Goal: Task Accomplishment & Management: Manage account settings

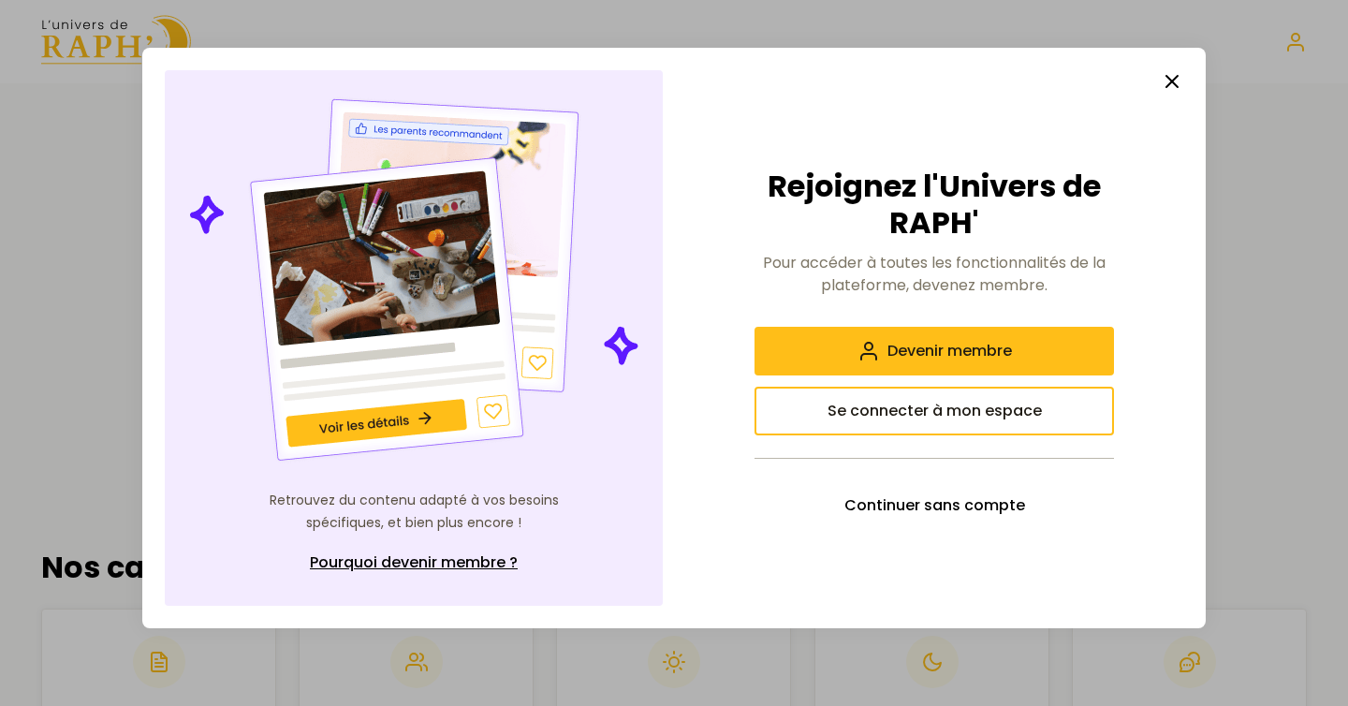
click at [1182, 83] on icon "button" at bounding box center [1172, 81] width 22 height 22
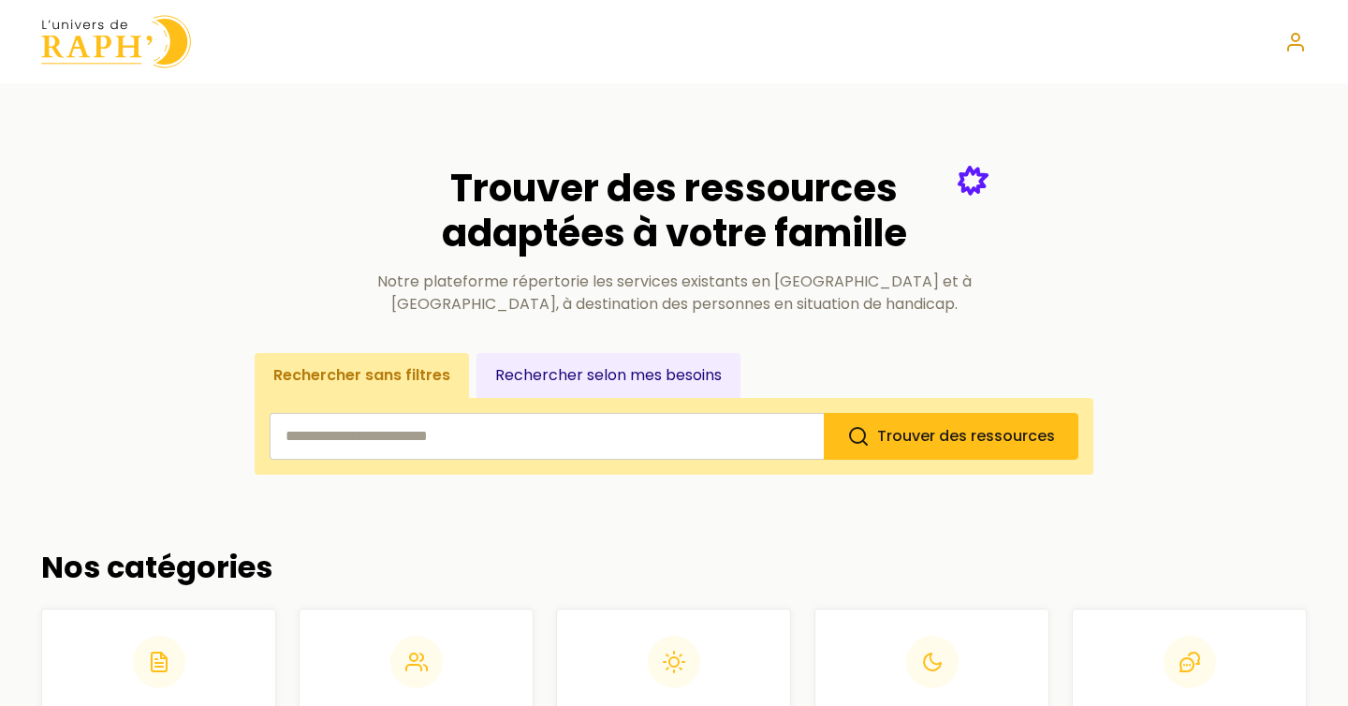
click at [1297, 34] on circle at bounding box center [1295, 37] width 7 height 7
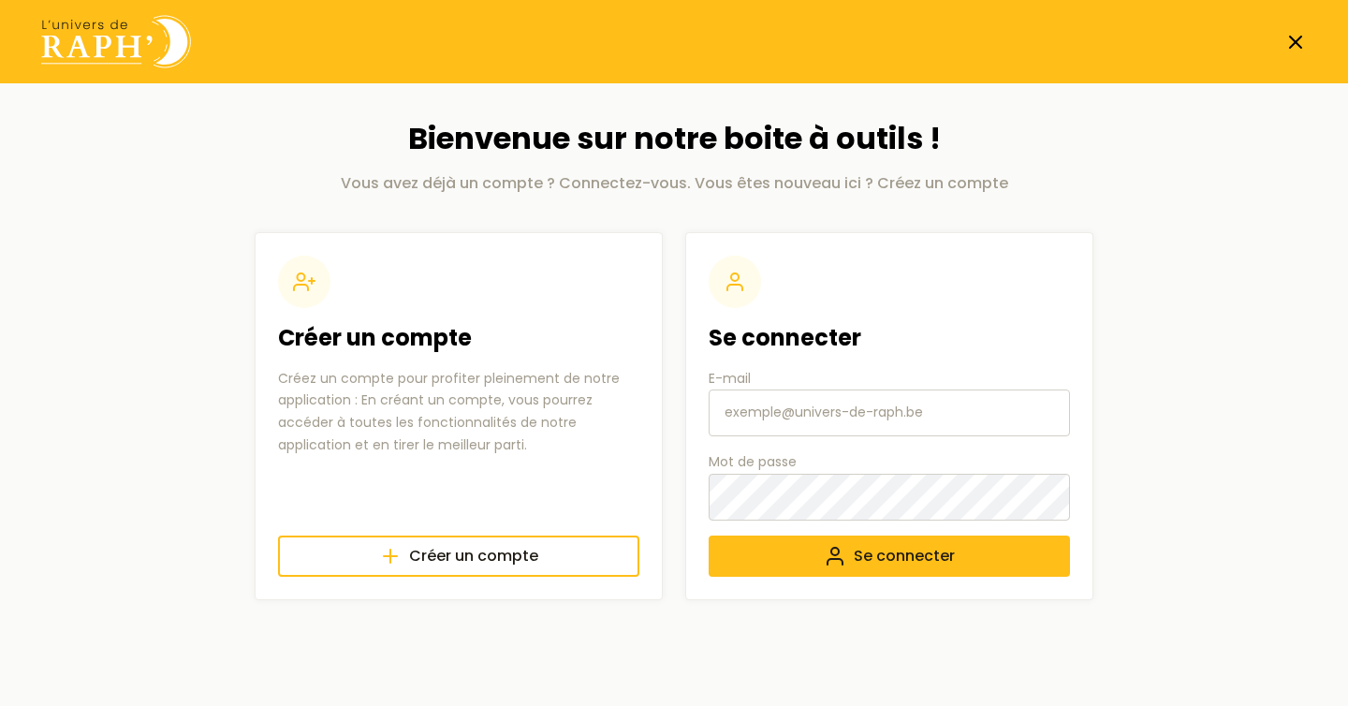
click at [781, 415] on input "E-mail" at bounding box center [889, 412] width 361 height 47
paste input "[EMAIL_ADDRESS][DOMAIN_NAME]"
type input "[EMAIL_ADDRESS][DOMAIN_NAME]"
click at [709, 535] on button "Se connecter" at bounding box center [889, 555] width 361 height 41
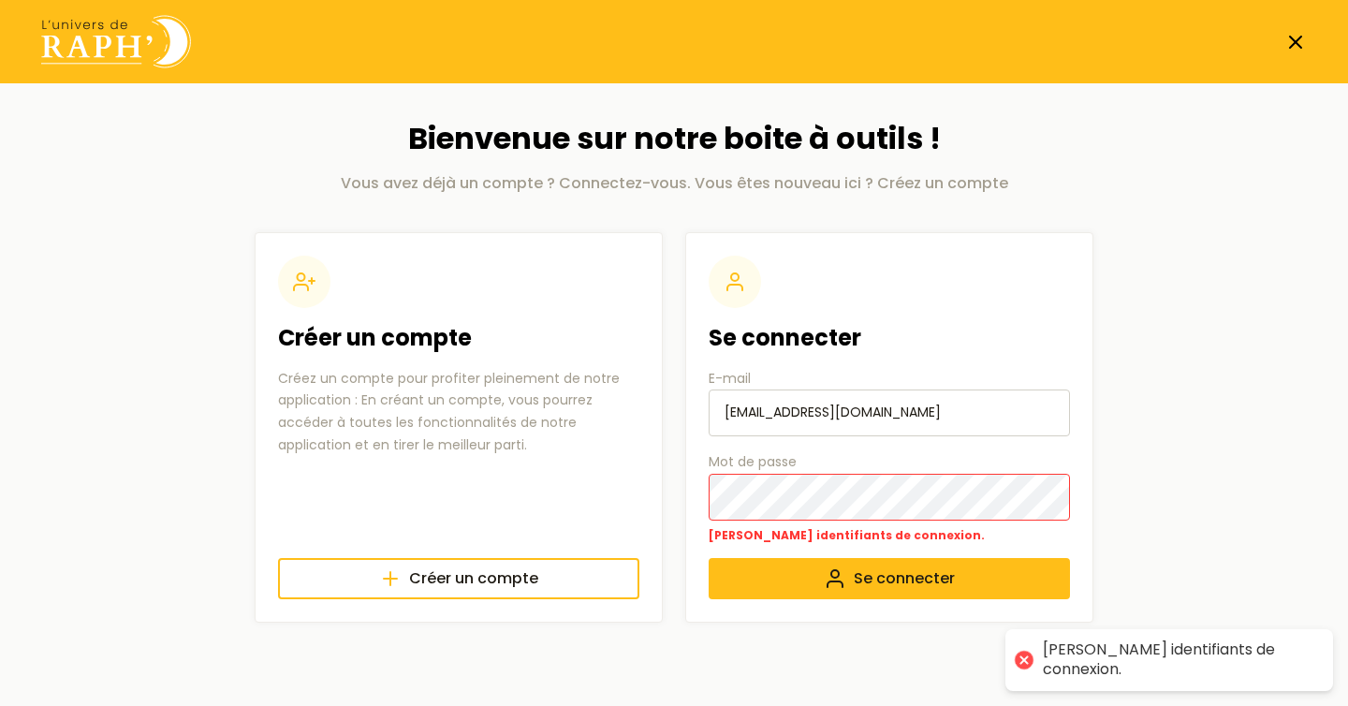
click at [640, 491] on section "Créer un compte Créez un compte pour profiter pleinement de notre application :…" at bounding box center [674, 427] width 839 height 390
click at [709, 558] on button "Se connecter" at bounding box center [889, 578] width 361 height 41
click at [656, 494] on section "Créer un compte Créez un compte pour profiter pleinement de notre application :…" at bounding box center [674, 427] width 839 height 390
click at [709, 558] on button "Se connecter" at bounding box center [889, 578] width 361 height 41
click at [679, 497] on section "Créer un compte Créez un compte pour profiter pleinement de notre application :…" at bounding box center [674, 427] width 839 height 390
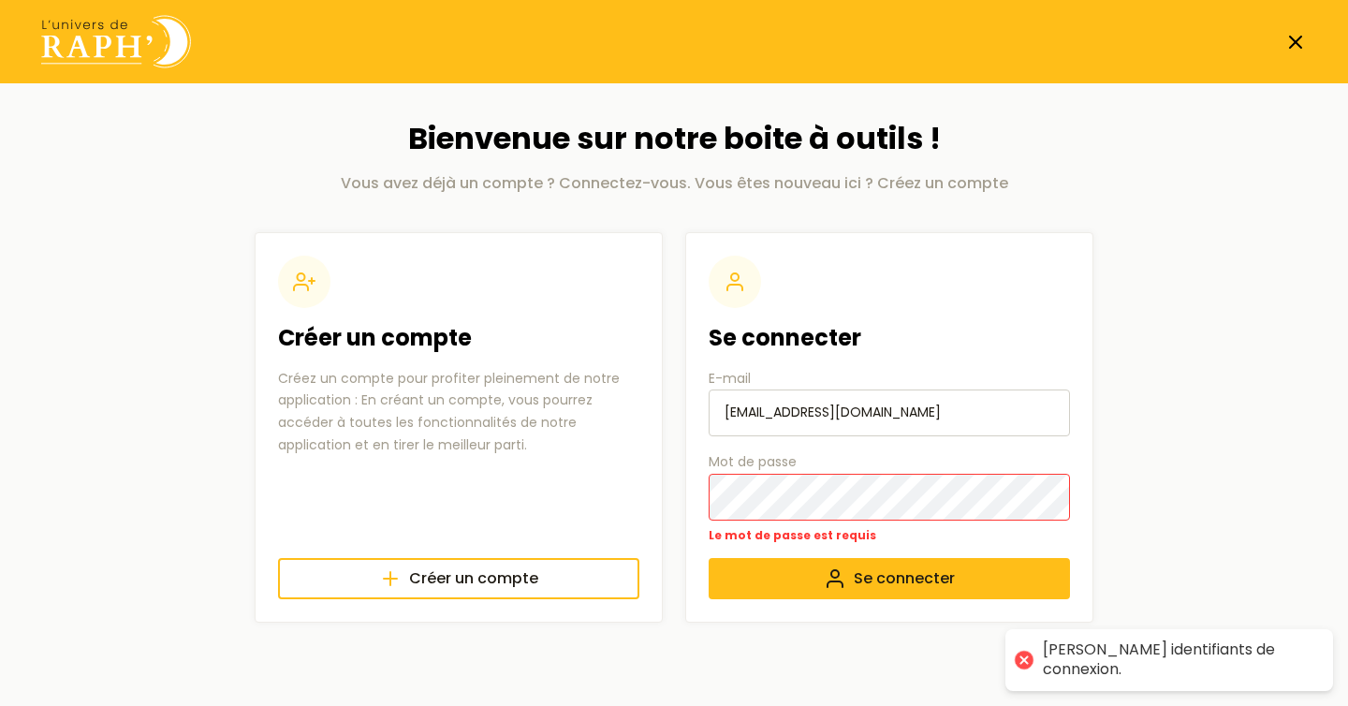
click at [117, 42] on img at bounding box center [116, 41] width 150 height 53
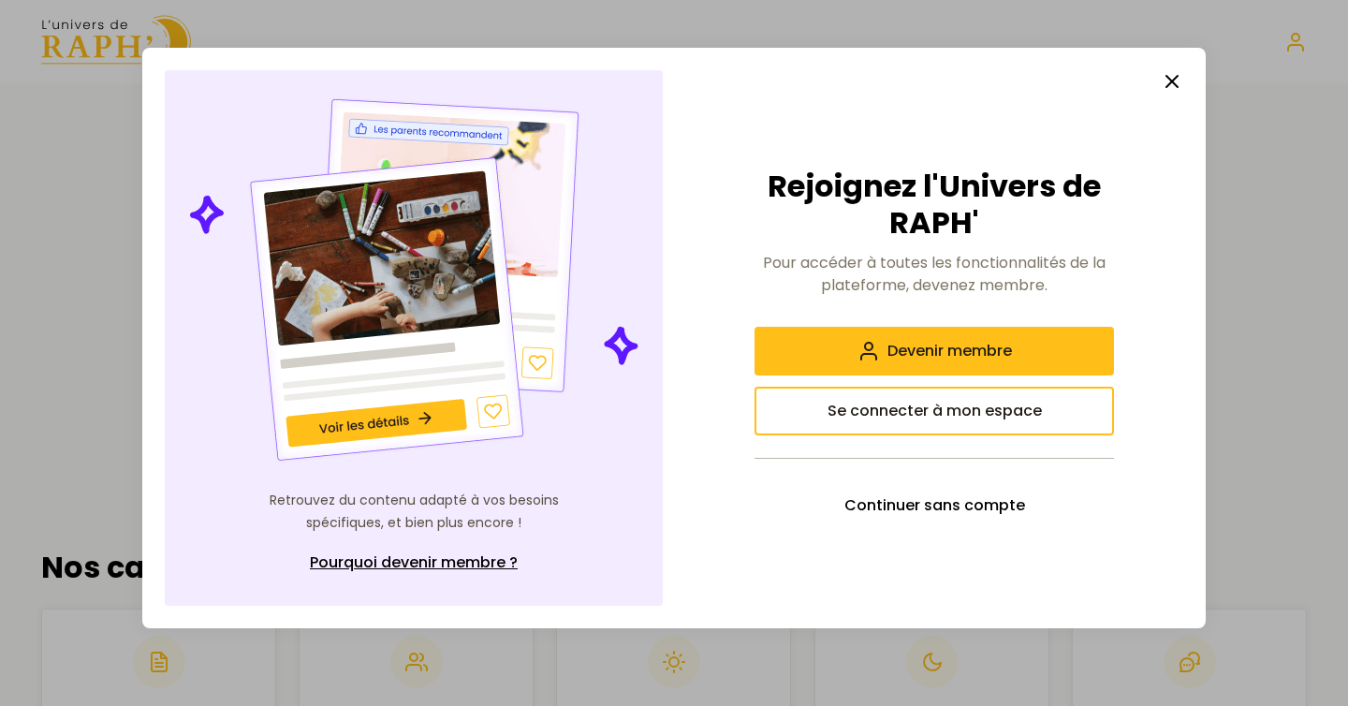
click at [1172, 74] on icon "button" at bounding box center [1172, 81] width 22 height 22
